Goal: Find specific page/section: Find specific page/section

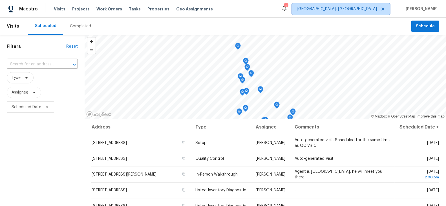
click at [360, 8] on span "[GEOGRAPHIC_DATA], [GEOGRAPHIC_DATA]" at bounding box center [337, 9] width 80 height 6
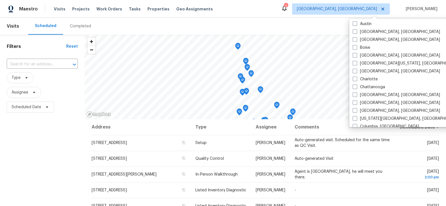
scroll to position [35, 0]
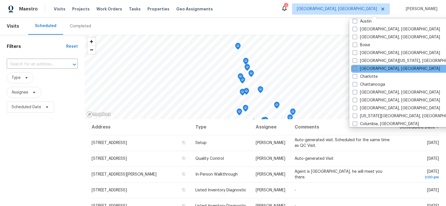
click at [355, 67] on span at bounding box center [354, 68] width 5 height 5
click at [355, 67] on input "[GEOGRAPHIC_DATA], [GEOGRAPHIC_DATA]" at bounding box center [354, 68] width 4 height 4
checkbox input "true"
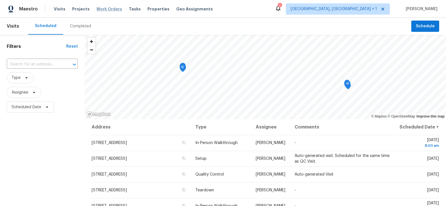
click at [103, 10] on span "Work Orders" at bounding box center [109, 9] width 26 height 6
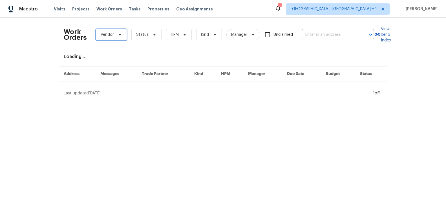
click at [108, 38] on span "Vendor" at bounding box center [111, 34] width 31 height 11
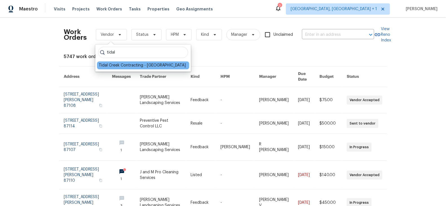
type input "tidal"
click at [108, 66] on div "Tidal Creek Contracting - [GEOGRAPHIC_DATA]" at bounding box center [142, 66] width 87 height 6
